Goal: Task Accomplishment & Management: Manage account settings

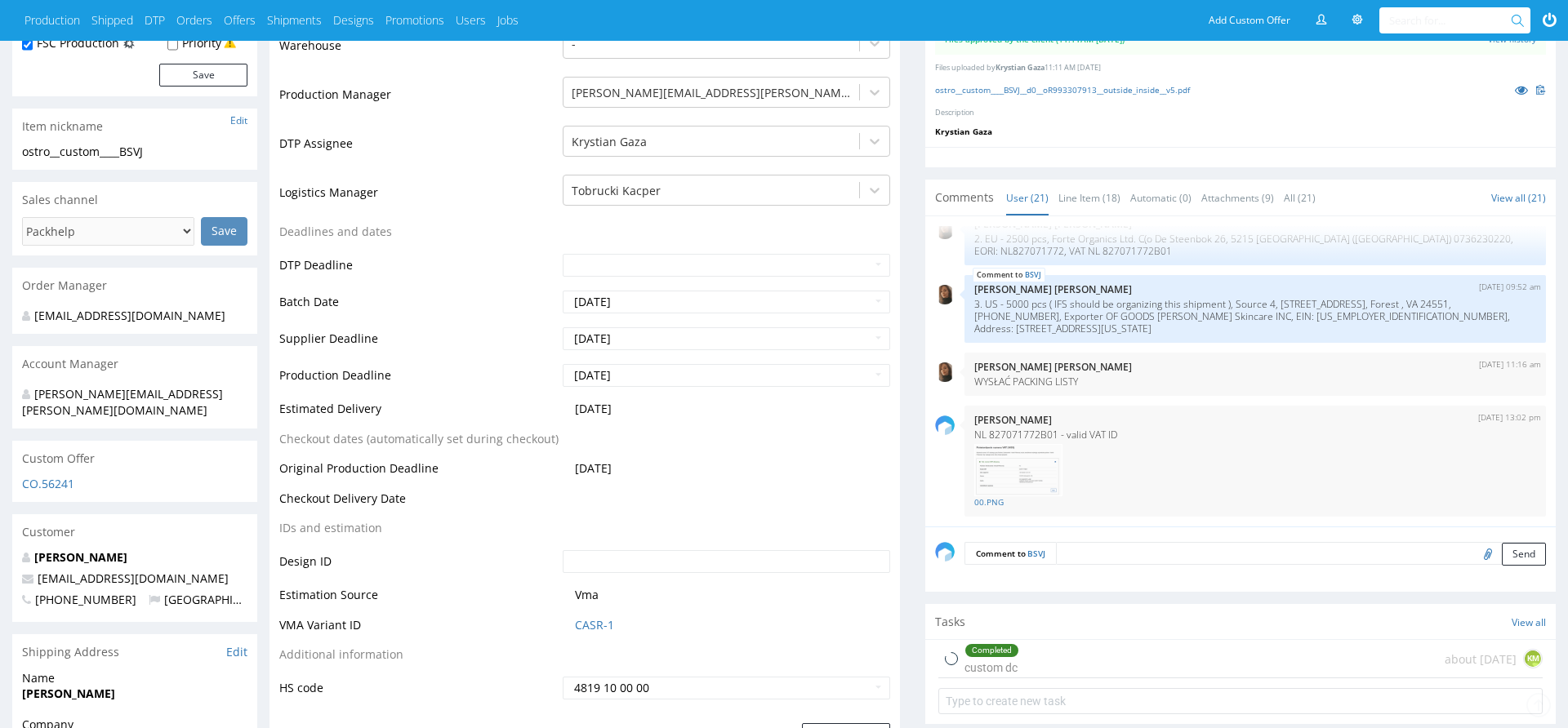
scroll to position [729, 0]
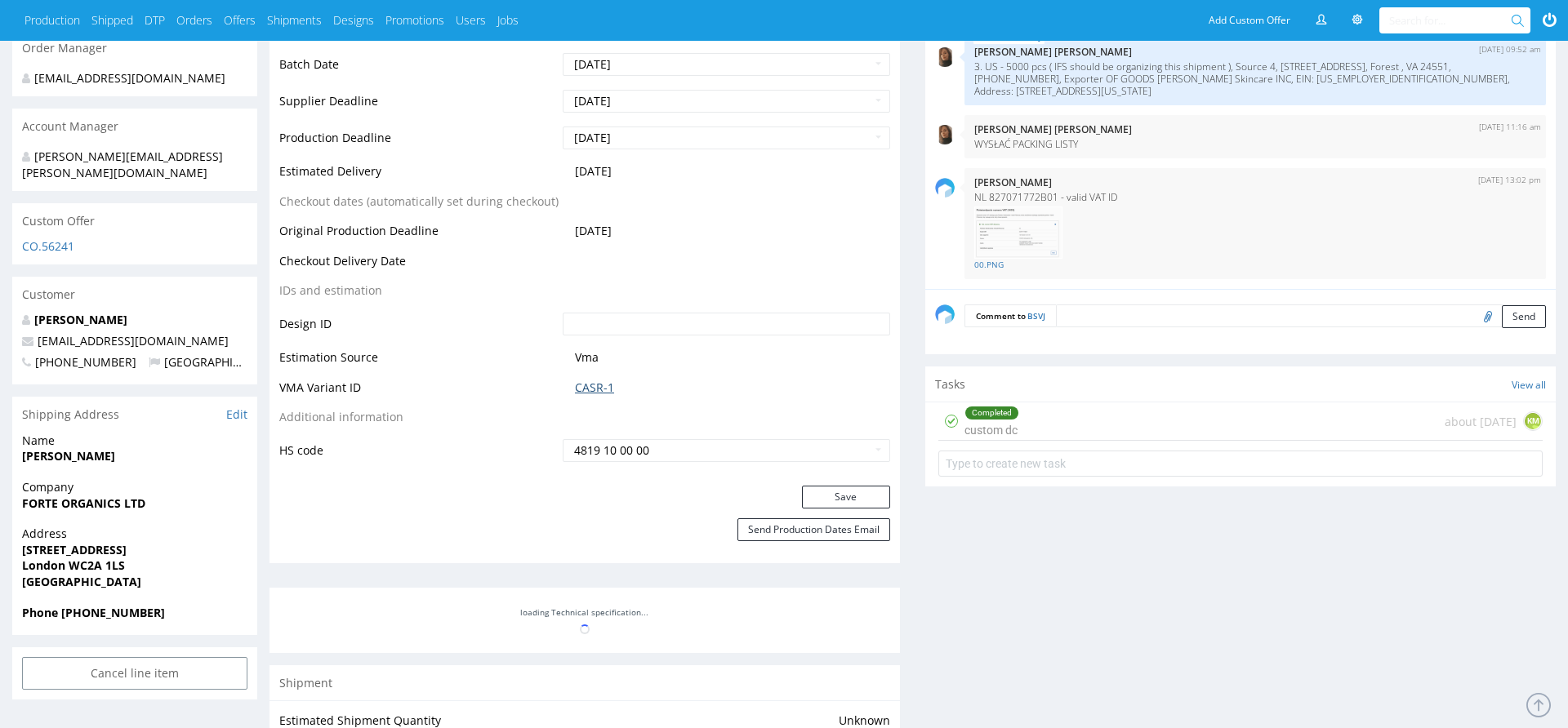
click at [587, 382] on link "CASR-1" at bounding box center [595, 387] width 40 height 16
